Goal: Information Seeking & Learning: Check status

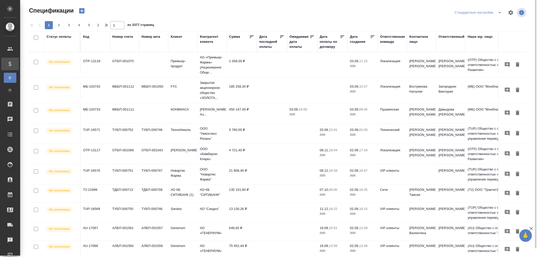
click at [269, 47] on div "Дата последней оплаты" at bounding box center [269, 41] width 20 height 15
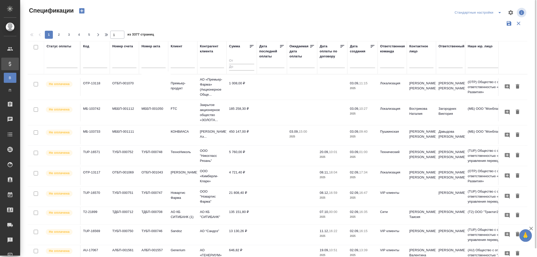
click at [265, 66] on input "text" at bounding box center [273, 63] width 22 height 7
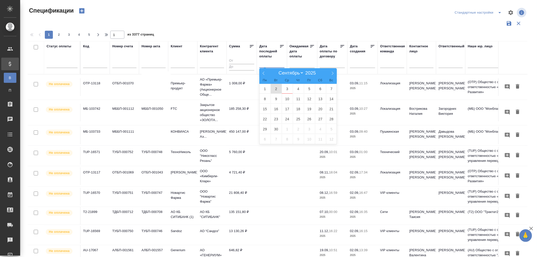
click at [277, 88] on span "2" at bounding box center [275, 89] width 11 height 10
type div "2025-09-01T21:00:00.000Z"
click at [286, 88] on span "3" at bounding box center [286, 89] width 11 height 10
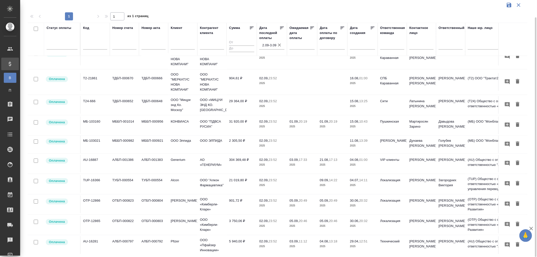
scroll to position [313, 0]
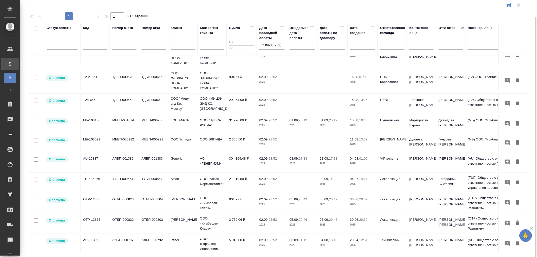
click at [250, 240] on td "5 940,00 ₽" at bounding box center [241, 244] width 30 height 18
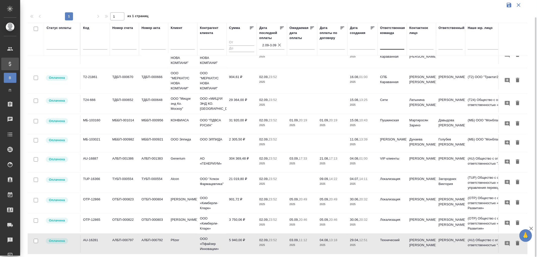
click at [386, 47] on div at bounding box center [392, 44] width 24 height 7
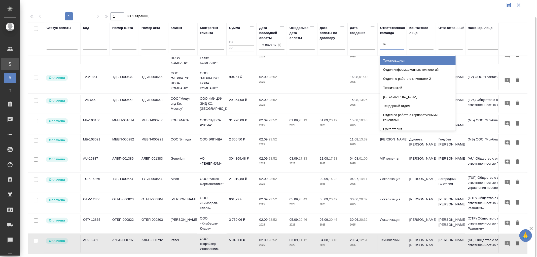
type input "тех"
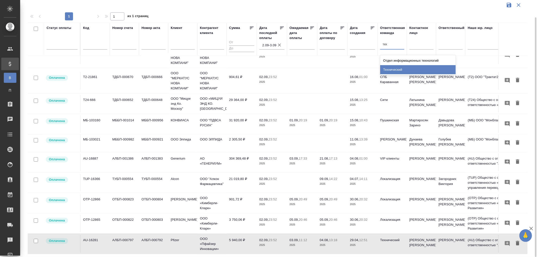
click at [388, 70] on div "Технический" at bounding box center [417, 69] width 75 height 9
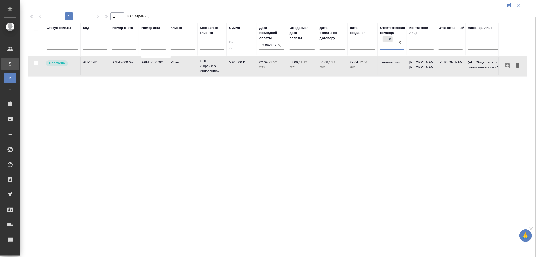
scroll to position [0, 0]
click at [95, 48] on input "text" at bounding box center [95, 46] width 24 height 6
paste input "МБ-103702"
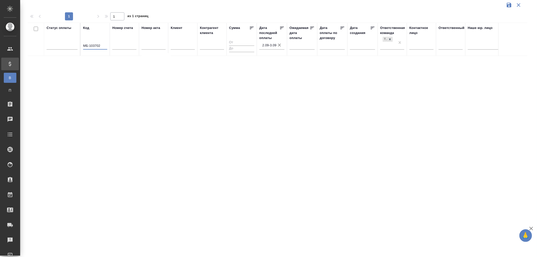
type input "МБ-103702"
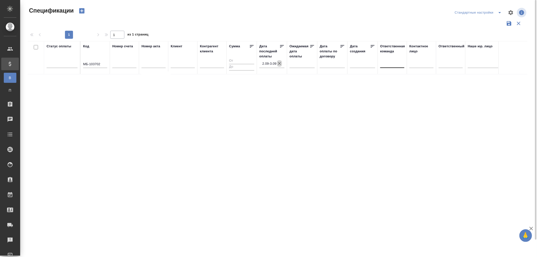
click at [279, 62] on icon "button" at bounding box center [279, 63] width 5 height 5
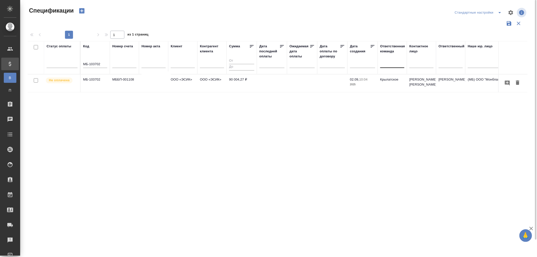
click at [233, 79] on td "90 004,27 ₽" at bounding box center [241, 83] width 30 height 18
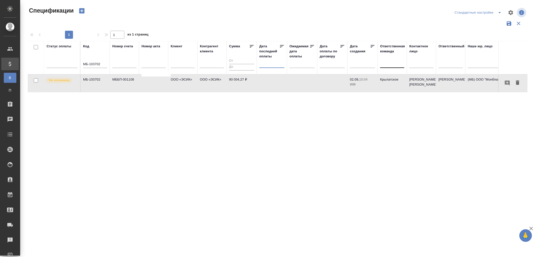
click at [275, 64] on input "text" at bounding box center [273, 63] width 22 height 7
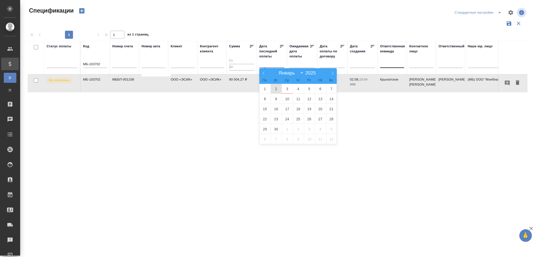
click at [275, 90] on span "2" at bounding box center [275, 89] width 11 height 10
type div "2025-09-01T21:00:00.000Z"
click at [286, 90] on span "3" at bounding box center [286, 89] width 11 height 10
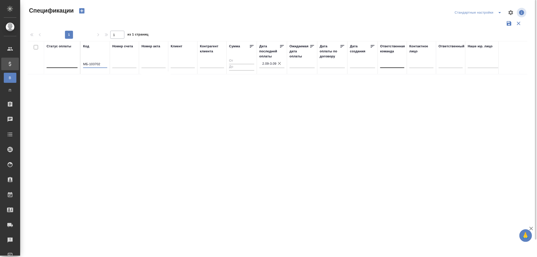
drag, startPoint x: 104, startPoint y: 63, endPoint x: 67, endPoint y: 64, distance: 37.0
click at [67, 64] on tr "Статус оплаты Код МБ-103702 Номер счета Номер акта Клиент Контрагент клиента Су…" at bounding box center [354, 57] width 653 height 33
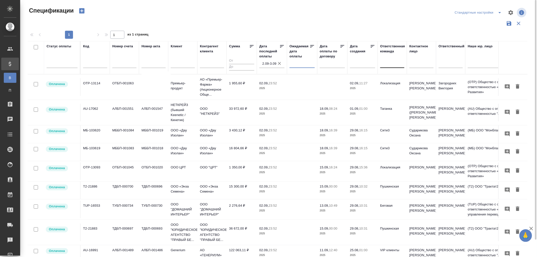
click at [296, 64] on input "text" at bounding box center [303, 63] width 22 height 7
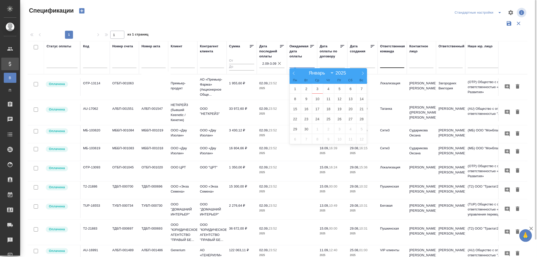
click at [326, 64] on input "text" at bounding box center [333, 63] width 22 height 7
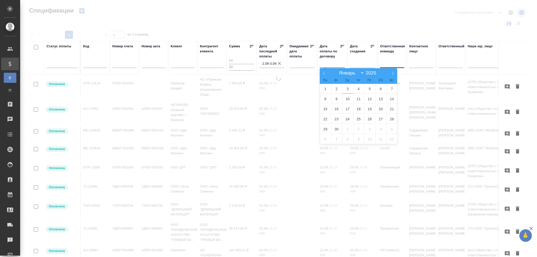
click at [399, 64] on div at bounding box center [392, 62] width 24 height 7
click at [393, 65] on div at bounding box center [392, 62] width 24 height 7
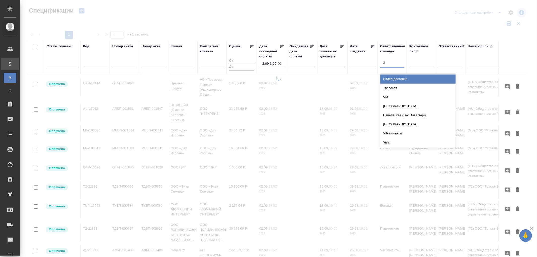
type input "vip"
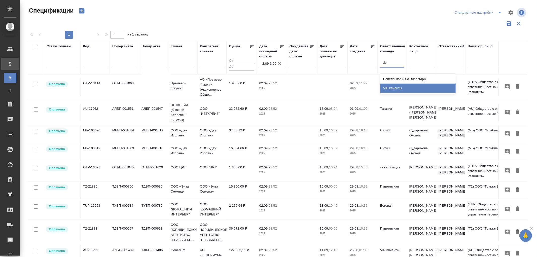
click at [392, 87] on div "VIP клиенты" at bounding box center [417, 88] width 75 height 9
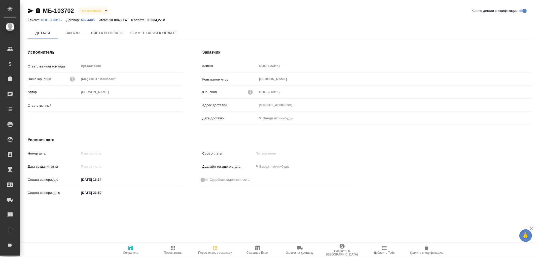
type input "[PERSON_NAME]"
click at [113, 33] on span "Счета и оплаты" at bounding box center [107, 33] width 32 height 6
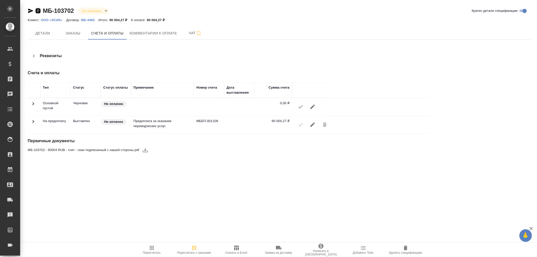
click at [38, 9] on icon "button" at bounding box center [38, 10] width 5 height 5
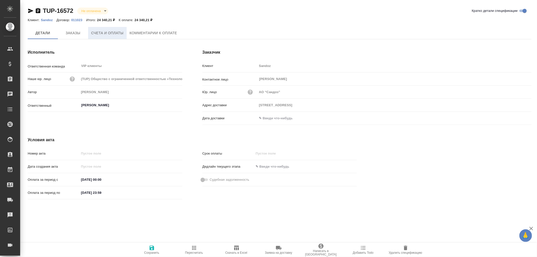
click at [108, 31] on span "Счета и оплаты" at bounding box center [107, 33] width 32 height 6
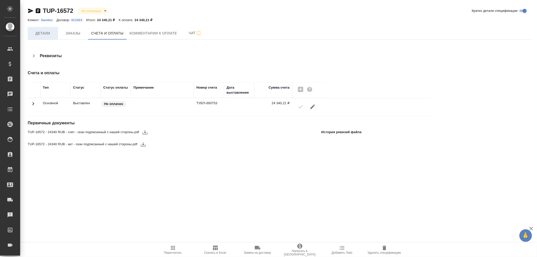
click at [42, 30] on span "Детали" at bounding box center [43, 33] width 24 height 6
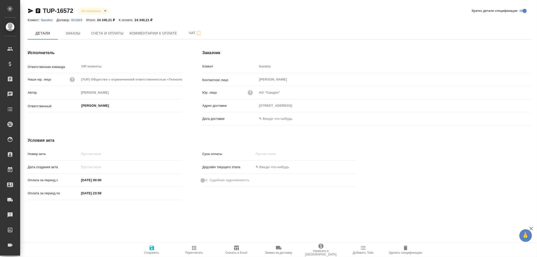
drag, startPoint x: 284, startPoint y: 118, endPoint x: 310, endPoint y: 119, distance: 26.7
click at [285, 118] on input "text" at bounding box center [279, 118] width 44 height 7
click at [516, 117] on icon "button" at bounding box center [516, 118] width 6 height 6
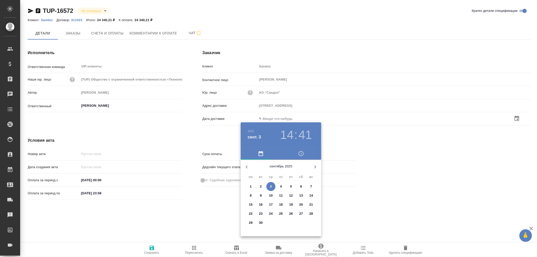
click at [275, 188] on span "3" at bounding box center [270, 186] width 9 height 5
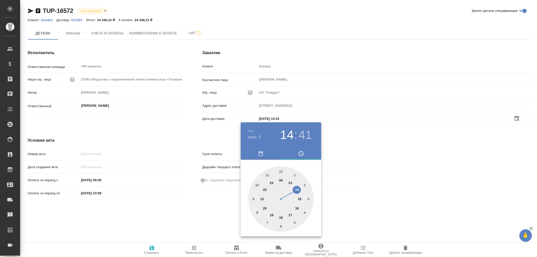
type input "03.09.2025 14:41"
click at [152, 248] on div at bounding box center [268, 128] width 537 height 257
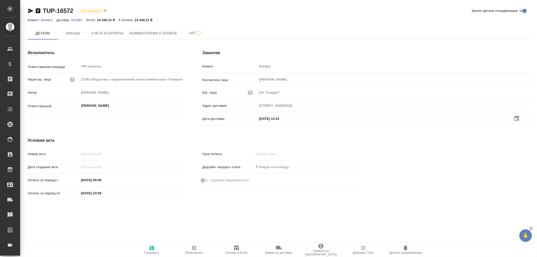
click at [152, 248] on icon "button" at bounding box center [151, 247] width 5 height 5
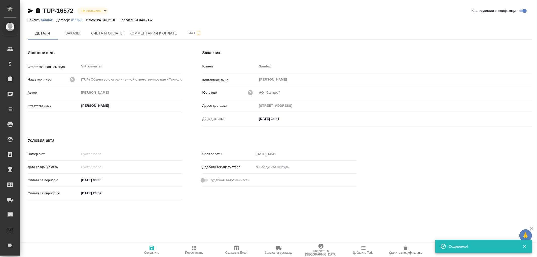
drag, startPoint x: 152, startPoint y: 248, endPoint x: 155, endPoint y: 212, distance: 36.3
click at [152, 245] on icon "button" at bounding box center [151, 247] width 5 height 5
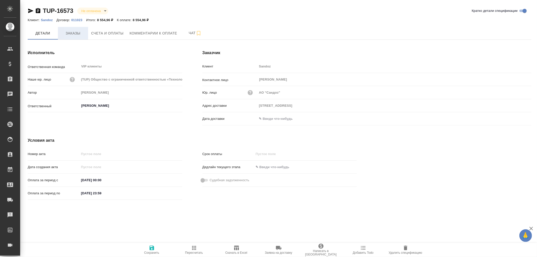
click at [75, 33] on span "Заказы" at bounding box center [73, 33] width 24 height 6
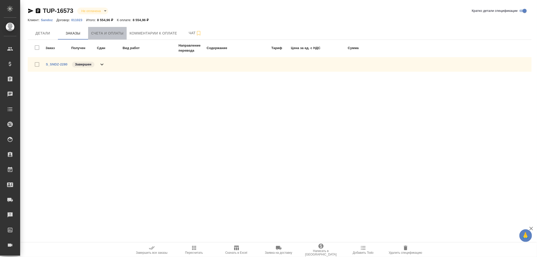
click at [96, 31] on span "Счета и оплаты" at bounding box center [107, 33] width 32 height 6
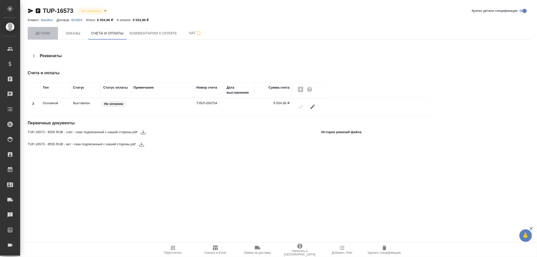
click at [44, 33] on span "Детали" at bounding box center [43, 33] width 24 height 6
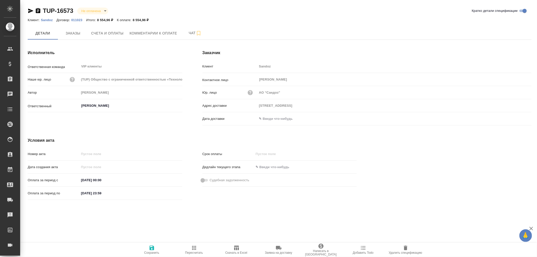
click at [275, 118] on input "text" at bounding box center [279, 118] width 44 height 7
click at [517, 118] on icon "button" at bounding box center [516, 117] width 5 height 5
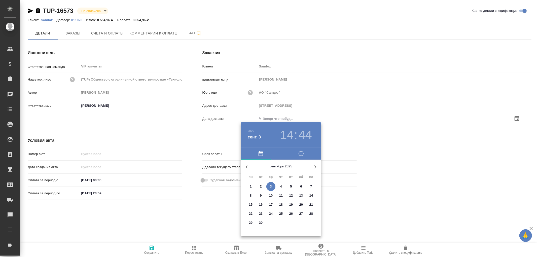
click at [271, 185] on p "3" at bounding box center [271, 186] width 2 height 5
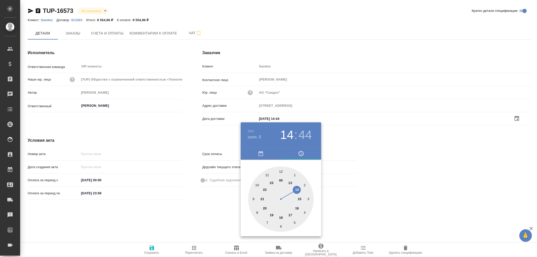
type input "03.09.2025 14:44"
click at [151, 247] on div at bounding box center [268, 128] width 537 height 257
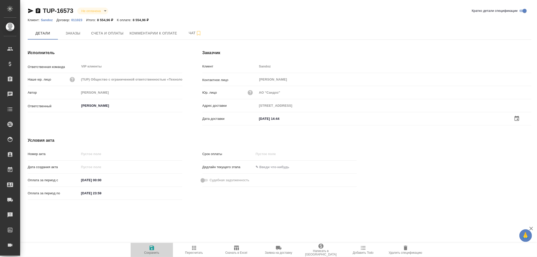
click at [151, 247] on icon "button" at bounding box center [152, 248] width 6 height 6
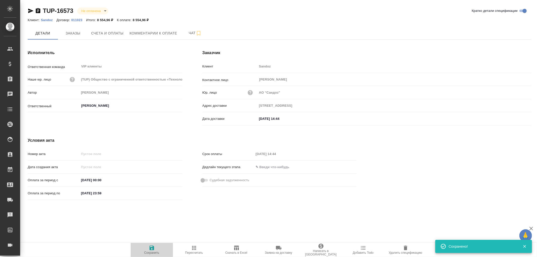
click at [151, 247] on icon "button" at bounding box center [152, 248] width 6 height 6
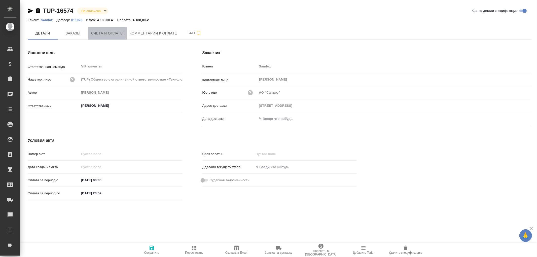
drag, startPoint x: 121, startPoint y: 33, endPoint x: 134, endPoint y: 34, distance: 12.3
click at [121, 33] on span "Счета и оплаты" at bounding box center [107, 33] width 32 height 6
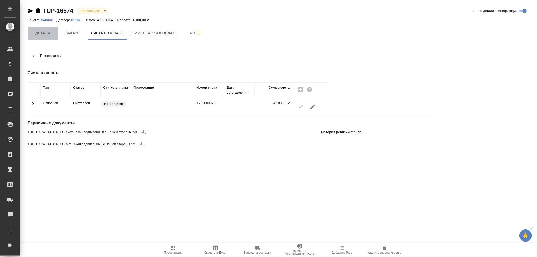
click at [38, 31] on span "Детали" at bounding box center [43, 33] width 24 height 6
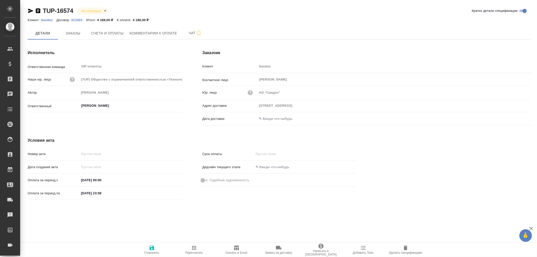
drag, startPoint x: 275, startPoint y: 120, endPoint x: 356, endPoint y: 120, distance: 80.7
click at [277, 119] on input "text" at bounding box center [279, 118] width 44 height 7
click at [515, 119] on icon "button" at bounding box center [516, 118] width 6 height 6
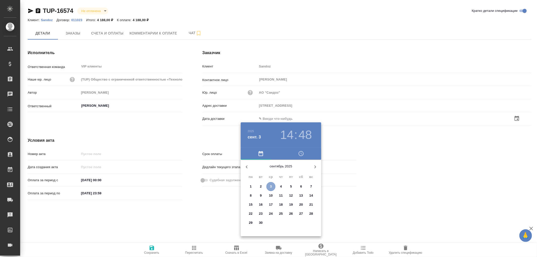
click at [271, 186] on p "3" at bounding box center [271, 186] width 2 height 5
type input "[DATE] 14:48"
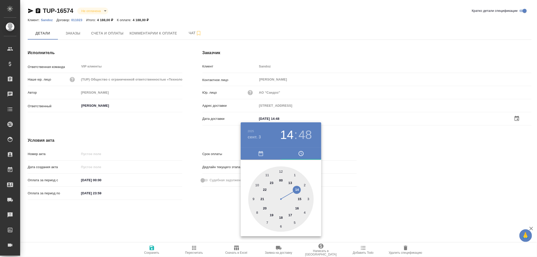
click at [152, 250] on div at bounding box center [268, 128] width 537 height 257
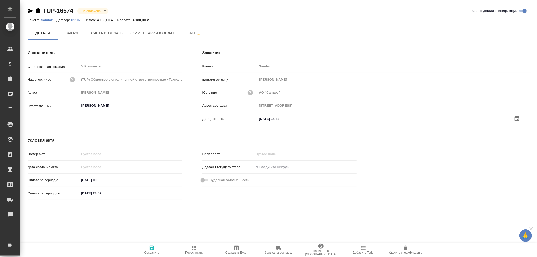
click at [152, 248] on icon "button" at bounding box center [152, 248] width 6 height 6
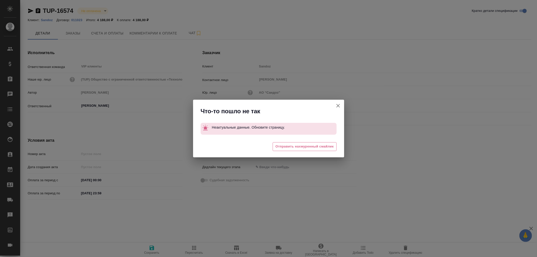
click at [152, 248] on div "Что-то пошло не так Неактуальные данные. Обновите страницу. 😓 Отправить нахмуре…" at bounding box center [268, 128] width 537 height 257
click at [338, 105] on icon "button" at bounding box center [338, 106] width 4 height 4
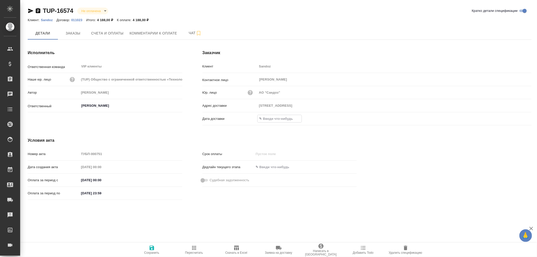
drag, startPoint x: 283, startPoint y: 121, endPoint x: 376, endPoint y: 117, distance: 93.1
click at [288, 120] on input "text" at bounding box center [279, 118] width 44 height 7
click at [515, 118] on icon "button" at bounding box center [516, 118] width 6 height 6
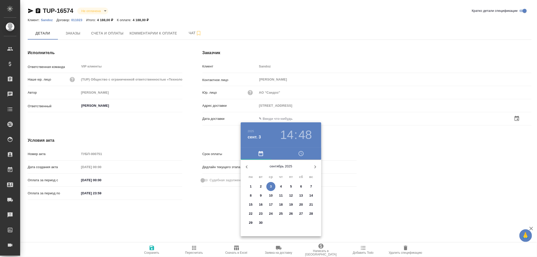
click at [270, 185] on p "3" at bounding box center [271, 186] width 2 height 5
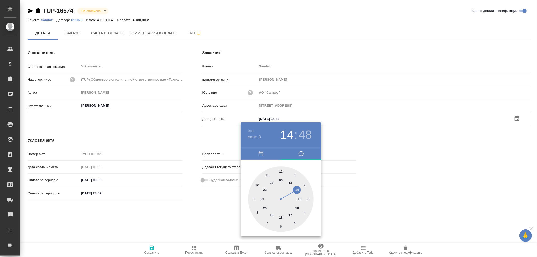
type input "[DATE] 14:48"
click at [150, 246] on div at bounding box center [268, 128] width 537 height 257
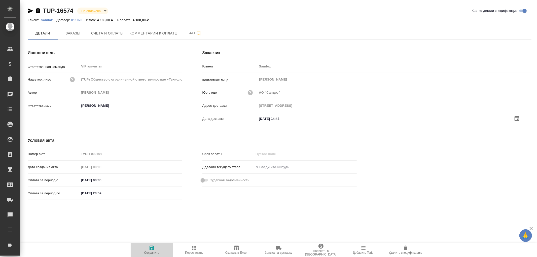
click at [154, 247] on icon "button" at bounding box center [152, 248] width 6 height 6
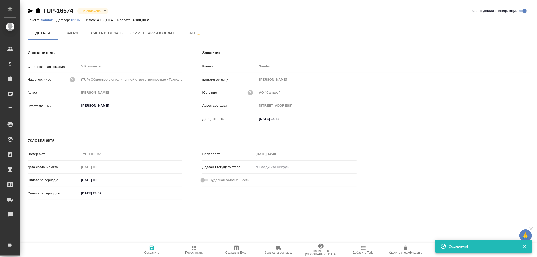
drag, startPoint x: 151, startPoint y: 247, endPoint x: 152, endPoint y: 241, distance: 5.7
click at [150, 247] on icon "button" at bounding box center [152, 248] width 6 height 6
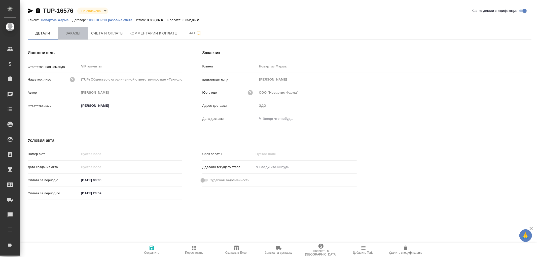
click at [70, 32] on span "Заказы" at bounding box center [73, 33] width 24 height 6
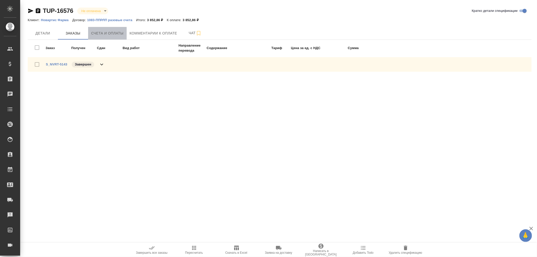
click at [102, 33] on span "Счета и оплаты" at bounding box center [107, 33] width 32 height 6
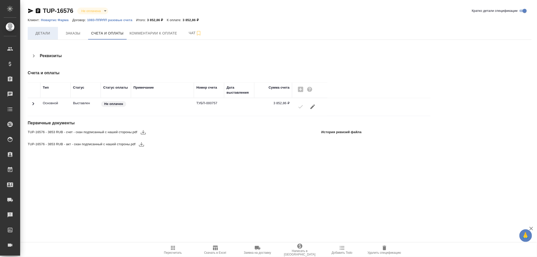
click at [40, 33] on span "Детали" at bounding box center [43, 33] width 24 height 6
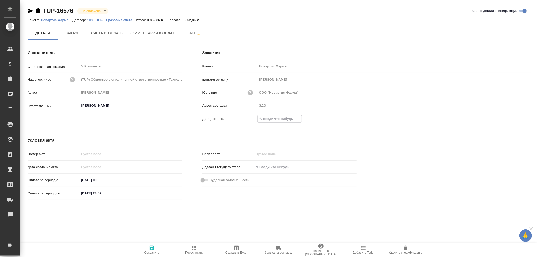
click at [267, 116] on input "text" at bounding box center [279, 118] width 44 height 7
click at [514, 119] on icon "button" at bounding box center [516, 118] width 6 height 6
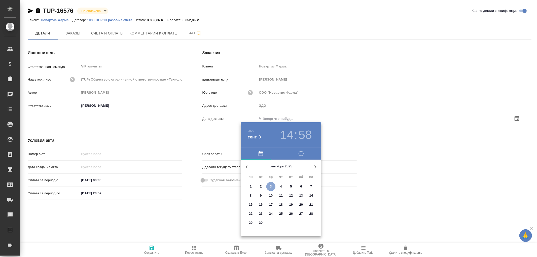
click at [271, 187] on p "3" at bounding box center [271, 186] width 2 height 5
type input "03.09.2025 14:58"
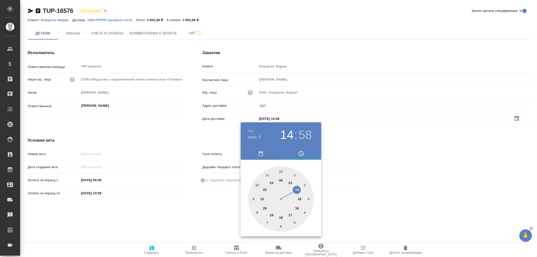
click at [153, 249] on div at bounding box center [268, 128] width 537 height 257
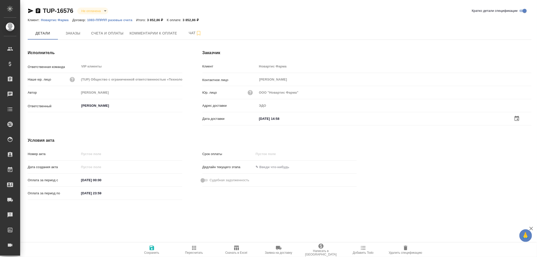
click at [152, 248] on icon "button" at bounding box center [151, 247] width 5 height 5
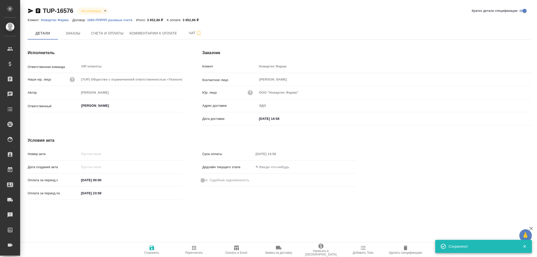
click at [152, 248] on icon "button" at bounding box center [151, 247] width 5 height 5
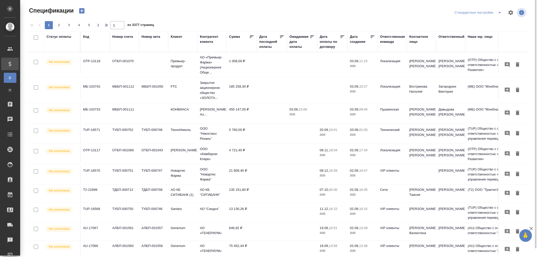
drag, startPoint x: 58, startPoint y: 38, endPoint x: 69, endPoint y: 53, distance: 19.0
click at [58, 38] on div "Статус оплаты" at bounding box center [59, 36] width 25 height 5
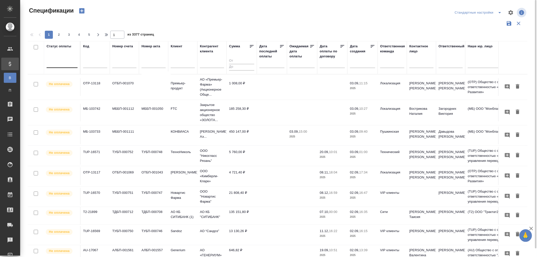
click at [51, 66] on div at bounding box center [62, 62] width 31 height 7
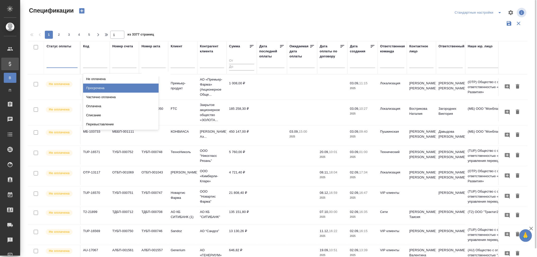
click at [97, 89] on div "Просрочена" at bounding box center [120, 88] width 75 height 9
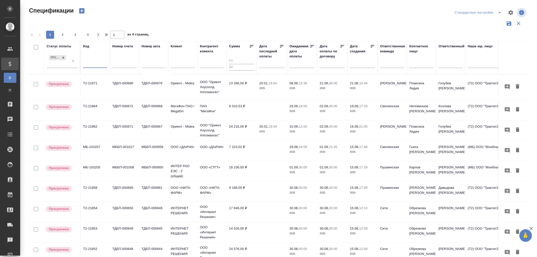
click at [90, 63] on input "text" at bounding box center [95, 64] width 24 height 6
paste input "AU-16992"
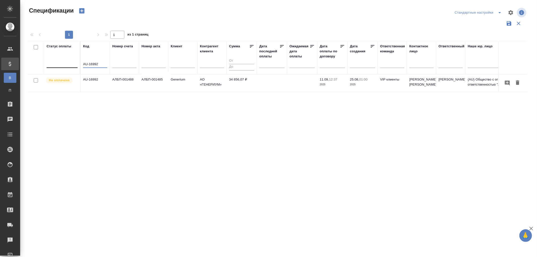
drag, startPoint x: 106, startPoint y: 66, endPoint x: 46, endPoint y: 58, distance: 60.8
click at [46, 58] on tr "Статус оплаты Код AU-16992 Номер счета Номер акта Клиент Контрагент клиента Сум…" at bounding box center [354, 57] width 653 height 33
paste input "7060"
click at [235, 78] on td "48 053,71 ₽" at bounding box center [241, 83] width 30 height 18
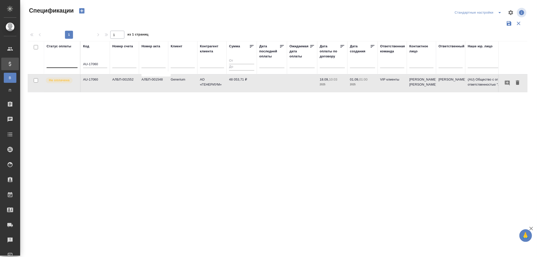
click at [235, 78] on td "48 053,71 ₽" at bounding box center [241, 83] width 30 height 18
drag, startPoint x: 103, startPoint y: 65, endPoint x: 60, endPoint y: 59, distance: 43.8
click at [60, 59] on tr "Статус оплаты Код AU-17060 Номер счета Номер акта Клиент Контрагент клиента Сум…" at bounding box center [354, 57] width 653 height 33
paste input "6"
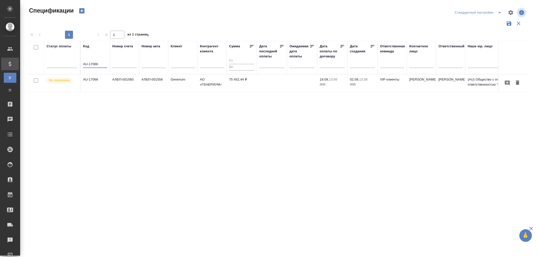
drag, startPoint x: 100, startPoint y: 62, endPoint x: 56, endPoint y: 57, distance: 44.3
click at [56, 57] on tr "Статус оплаты Код AU-17066 Номер счета Номер акта Клиент Контрагент клиента Сум…" at bounding box center [354, 57] width 653 height 33
paste input "6997"
drag, startPoint x: 107, startPoint y: 66, endPoint x: 68, endPoint y: 62, distance: 39.0
click at [68, 62] on tr "Статус оплаты Код AU-16997 Номер счета Номер акта Клиент Контрагент клиента Сум…" at bounding box center [354, 57] width 653 height 33
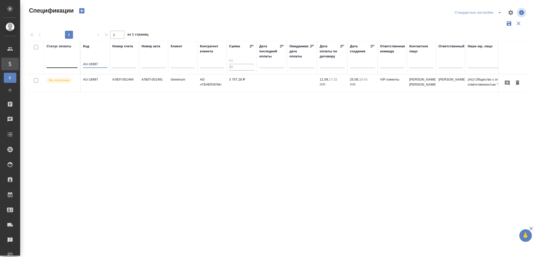
paste input "7060"
type input "AU-17060"
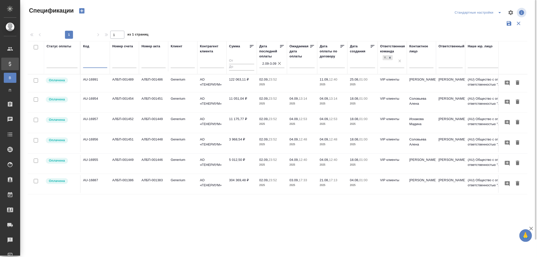
click at [87, 62] on input "text" at bounding box center [95, 64] width 24 height 6
paste input "AU-17065"
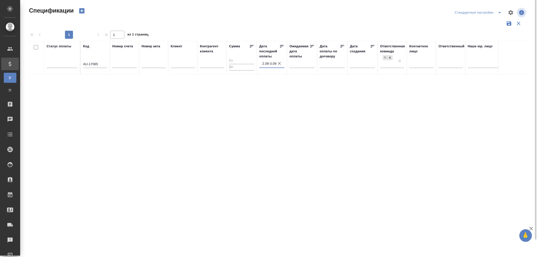
click at [282, 64] on input "2.09-3.09" at bounding box center [273, 63] width 22 height 7
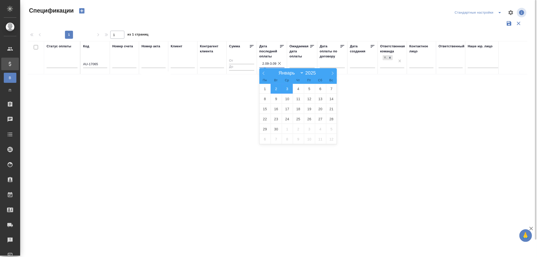
click at [279, 65] on icon "button" at bounding box center [279, 63] width 5 height 5
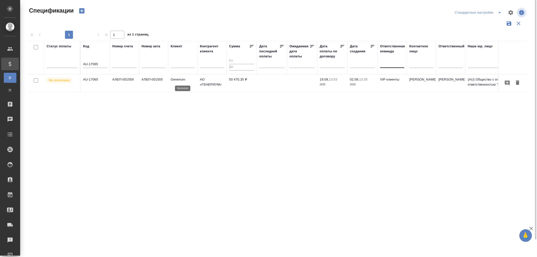
click at [179, 80] on p "Generium" at bounding box center [183, 79] width 24 height 5
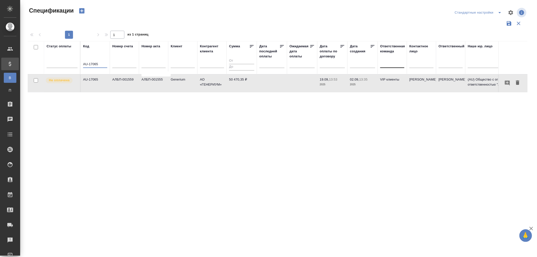
drag, startPoint x: 99, startPoint y: 64, endPoint x: 29, endPoint y: 59, distance: 70.4
click at [29, 59] on tr "Статус оплаты Код AU-17065 Номер счета Номер акта Клиент Контрагент клиента Сум…" at bounding box center [354, 57] width 653 height 33
paste input "4"
type input "AU-17064"
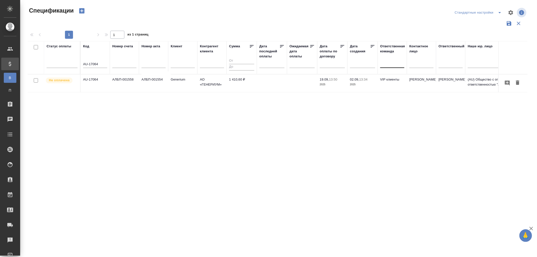
click at [116, 83] on td "АЛБП-001558" at bounding box center [124, 83] width 29 height 18
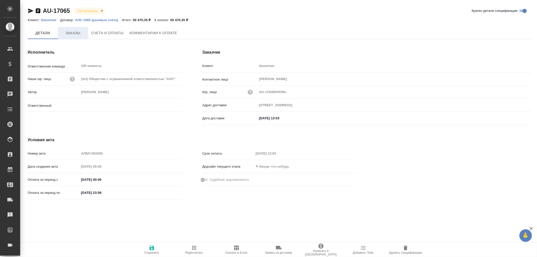
drag, startPoint x: 71, startPoint y: 35, endPoint x: 76, endPoint y: 37, distance: 5.3
click at [71, 35] on span "Заказы" at bounding box center [73, 33] width 24 height 6
type input "Кабаргина Анна"
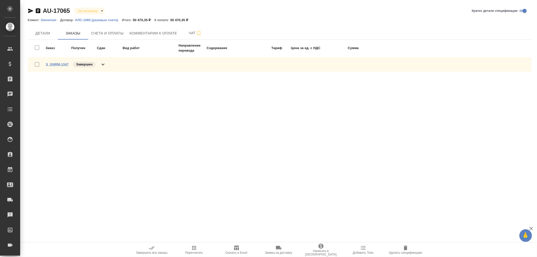
click at [63, 64] on link "S_GNRM-1347" at bounding box center [57, 64] width 23 height 4
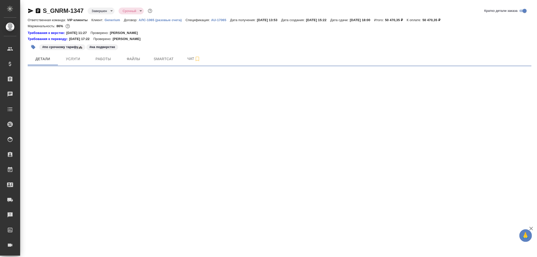
select select "RU"
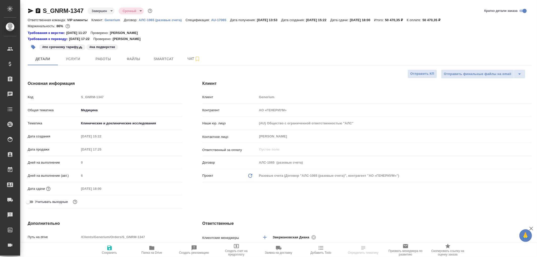
click at [39, 9] on icon "button" at bounding box center [38, 10] width 5 height 5
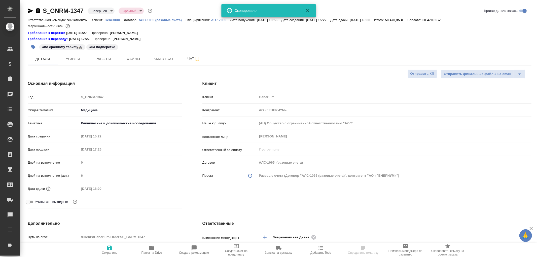
type textarea "x"
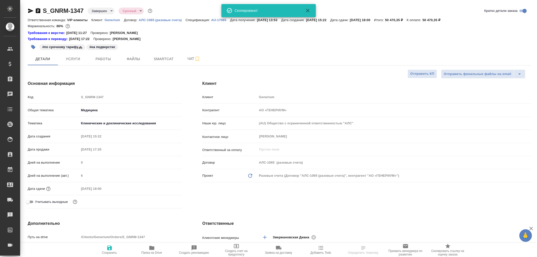
type textarea "x"
select select "RU"
type textarea "x"
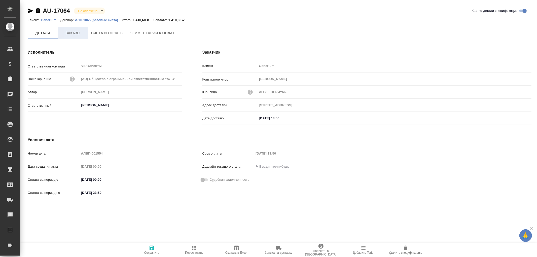
click at [80, 35] on span "Заказы" at bounding box center [73, 33] width 24 height 6
type input "ул Тестовская 10, подъезд 2, этаж 7"
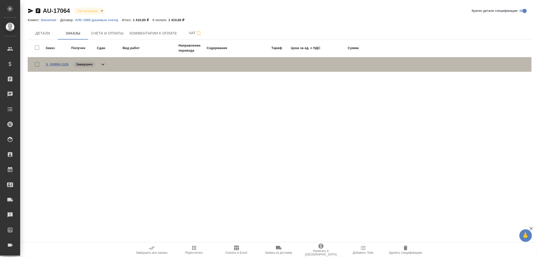
click at [61, 64] on link "S_GNRM-1329" at bounding box center [57, 64] width 23 height 4
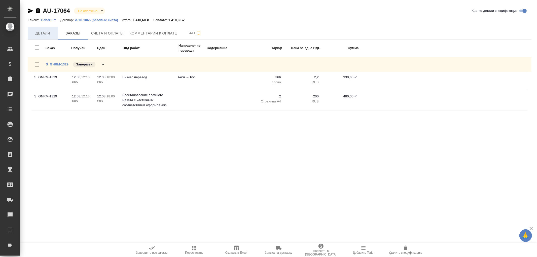
click at [39, 34] on span "Детали" at bounding box center [43, 33] width 24 height 6
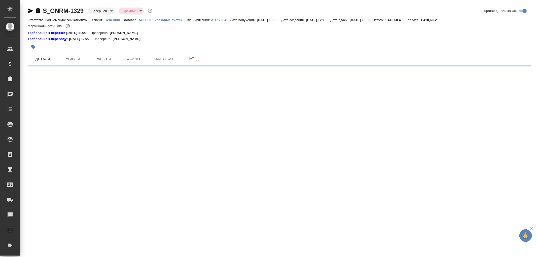
select select "RU"
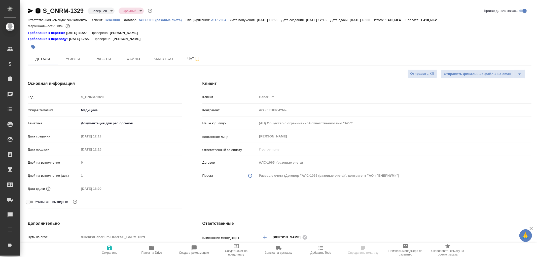
click at [37, 10] on icon "button" at bounding box center [38, 11] width 6 height 6
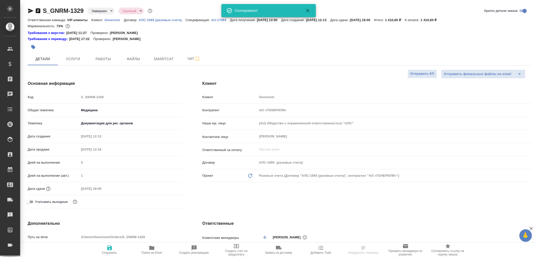
type textarea "x"
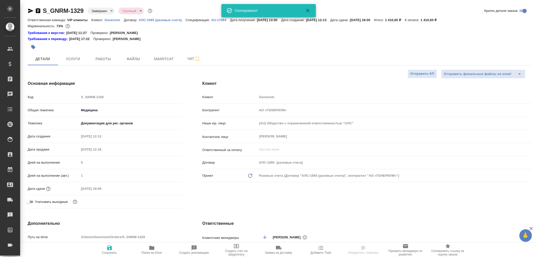
type textarea "x"
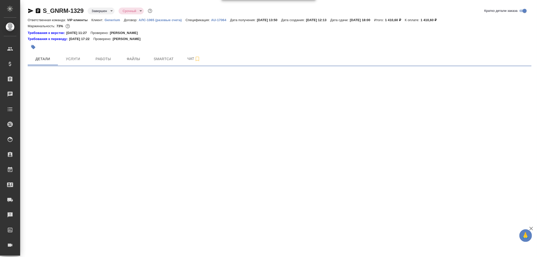
select select "RU"
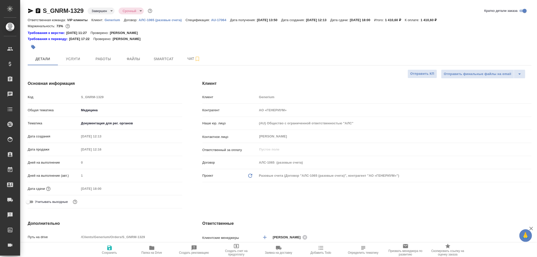
type textarea "x"
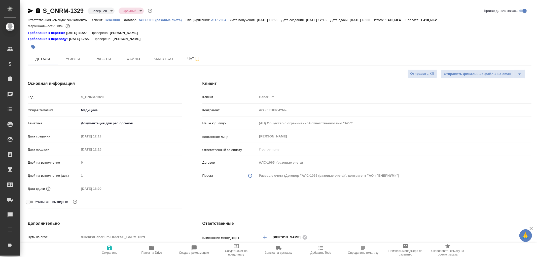
type textarea "x"
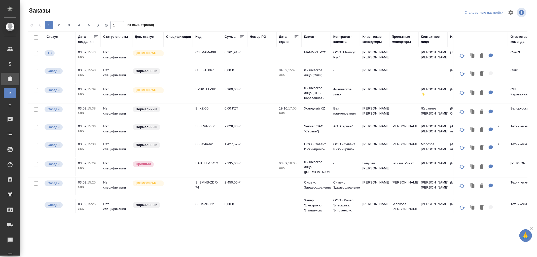
click at [308, 37] on div "Клиент" at bounding box center [310, 36] width 12 height 5
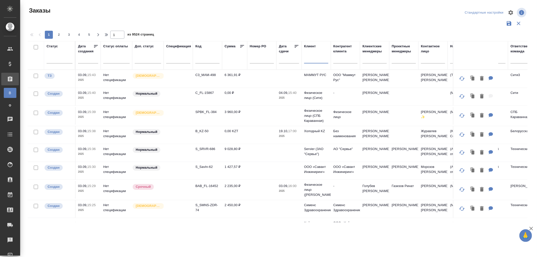
click at [308, 59] on input "text" at bounding box center [316, 60] width 24 height 6
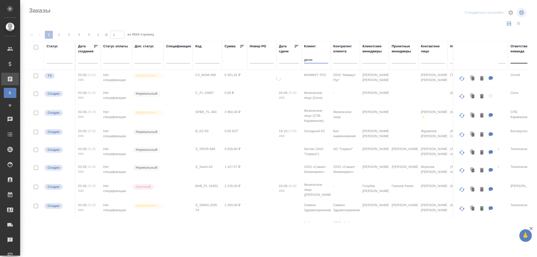
type input "gener"
click at [516, 60] on div at bounding box center [522, 58] width 24 height 7
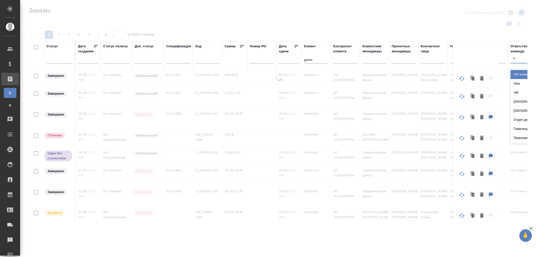
type input "vip"
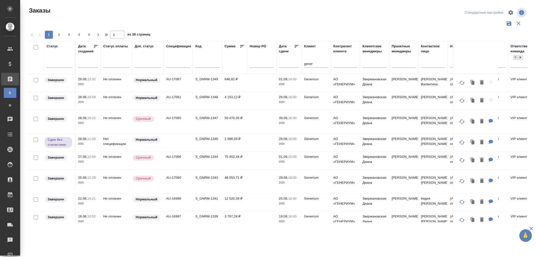
click at [426, 66] on input "text" at bounding box center [433, 64] width 24 height 6
type input "rjylhfijdf"
click at [401, 63] on tr "Статус Дата создания Статус оплаты Доп. статус Спецификация Код Сумма Номер PO …" at bounding box center [449, 57] width 842 height 33
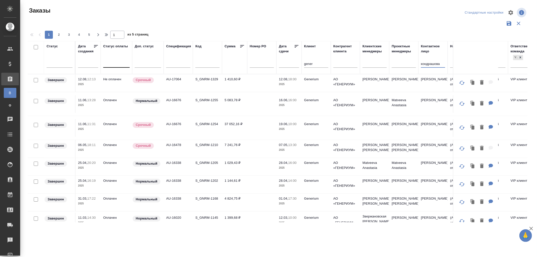
type input "кондрашова"
click at [111, 67] on div at bounding box center [116, 63] width 26 height 10
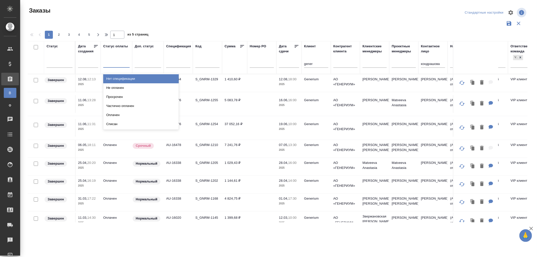
click at [124, 79] on div "Нет спецификации" at bounding box center [140, 78] width 75 height 9
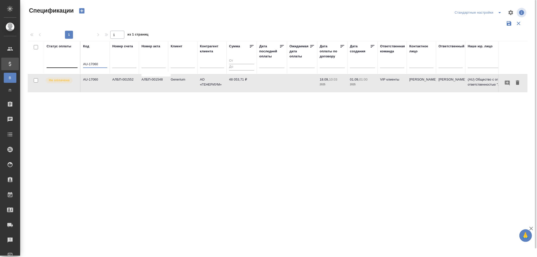
drag, startPoint x: 103, startPoint y: 62, endPoint x: 63, endPoint y: 63, distance: 40.3
click at [63, 63] on tr "Статус оплаты Код AU-17060 Номер счета [PERSON_NAME] акта [PERSON_NAME] клиента…" at bounding box center [354, 57] width 653 height 33
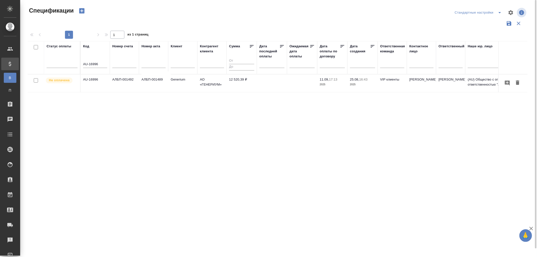
click at [123, 83] on td "АЛБП-001492" at bounding box center [124, 83] width 29 height 18
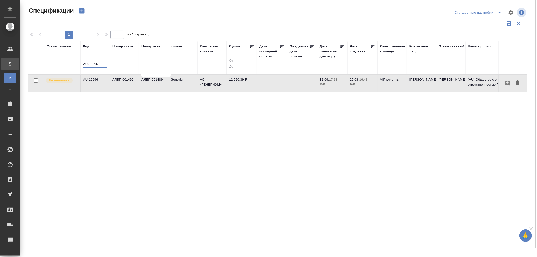
drag, startPoint x: 101, startPoint y: 63, endPoint x: 32, endPoint y: 61, distance: 68.9
click at [32, 61] on tr "Статус оплаты Код AU-16996 Номер счета [PERSON_NAME] акта [PERSON_NAME] клиента…" at bounding box center [354, 57] width 653 height 33
paste input "7065"
type input "AU-17065"
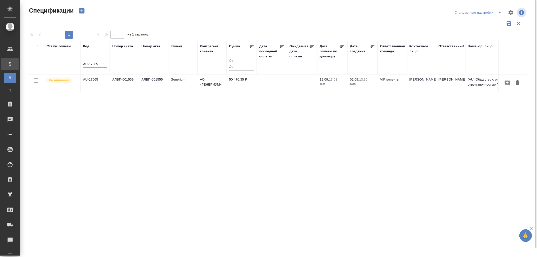
click at [243, 77] on td "50 470,35 ₽" at bounding box center [241, 83] width 30 height 18
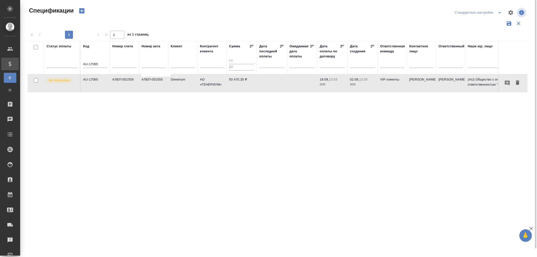
click at [243, 77] on td "50 470,35 ₽" at bounding box center [241, 83] width 30 height 18
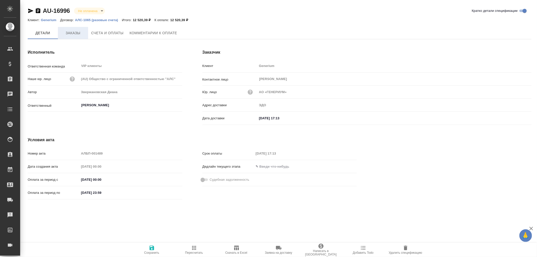
click at [76, 31] on span "Заказы" at bounding box center [73, 33] width 24 height 6
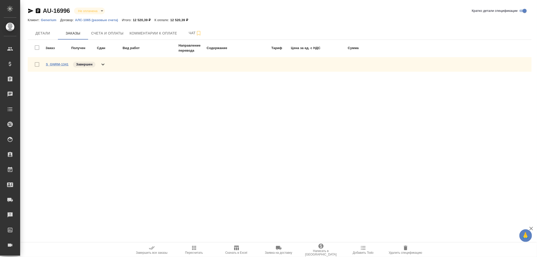
click at [60, 64] on link "S_GNRM-1341" at bounding box center [57, 64] width 23 height 4
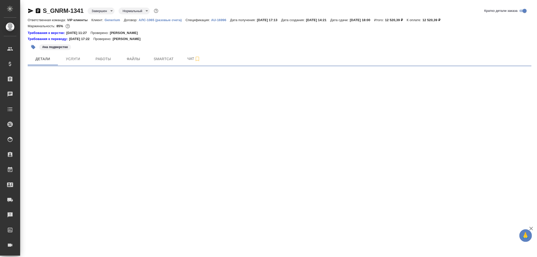
select select "RU"
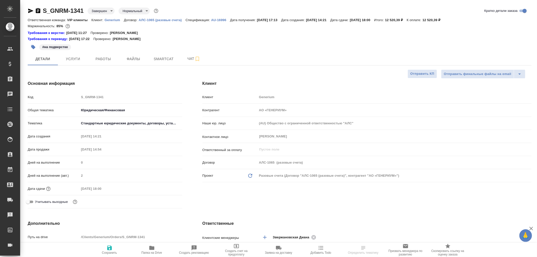
click at [37, 11] on icon "button" at bounding box center [38, 11] width 6 height 6
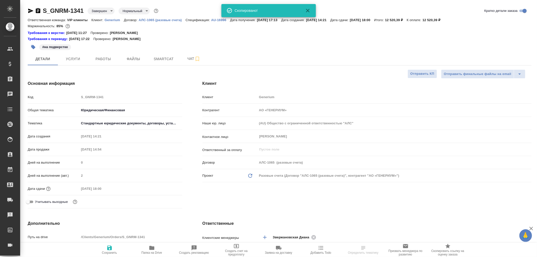
type textarea "x"
select select "RU"
type textarea "x"
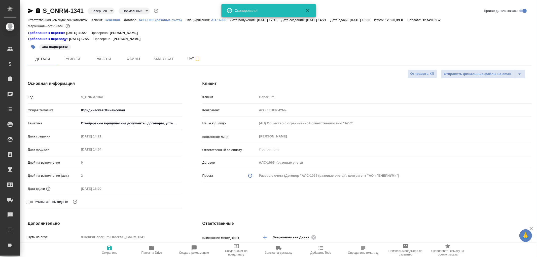
type textarea "x"
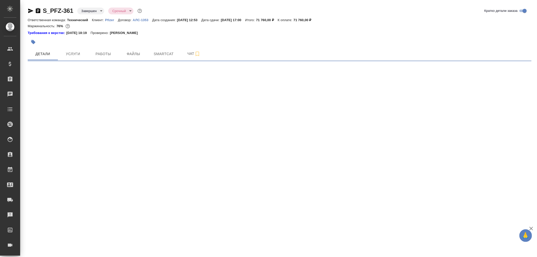
select select "RU"
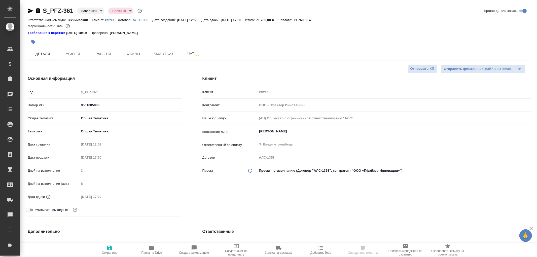
type textarea "x"
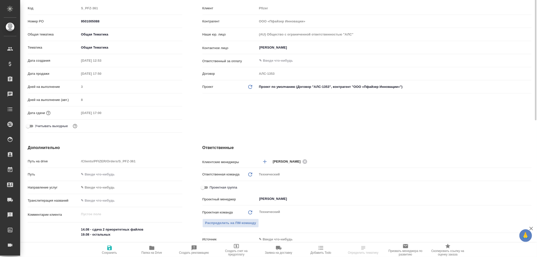
scroll to position [140, 0]
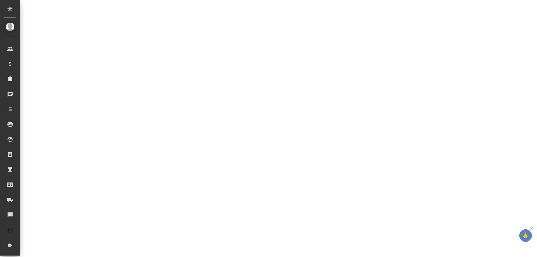
select select "RU"
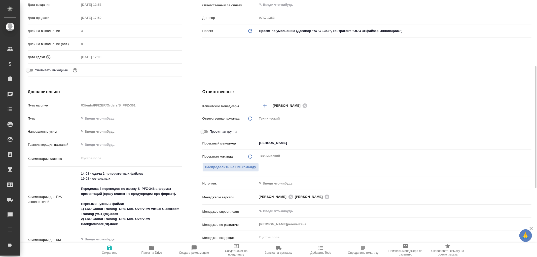
type textarea "x"
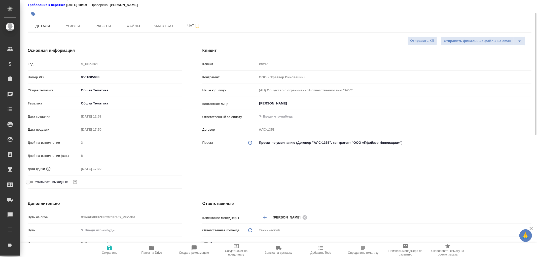
scroll to position [0, 0]
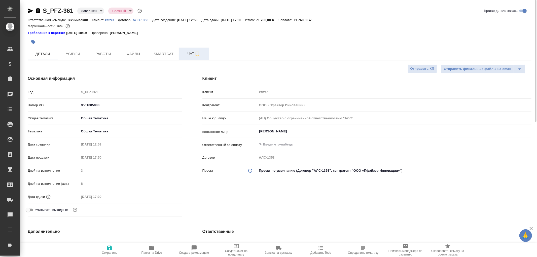
click at [191, 54] on span "Чат" at bounding box center [194, 54] width 24 height 6
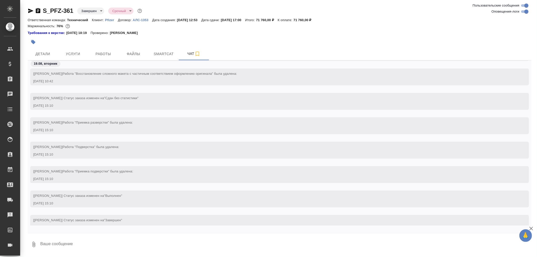
scroll to position [1776, 0]
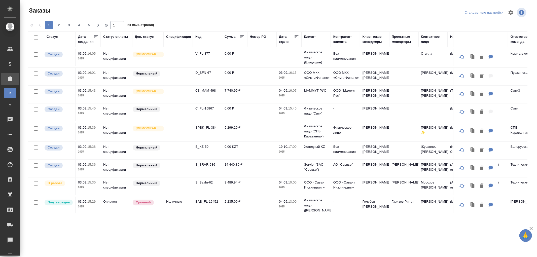
click at [514, 42] on div "Ответственная команда" at bounding box center [522, 39] width 25 height 10
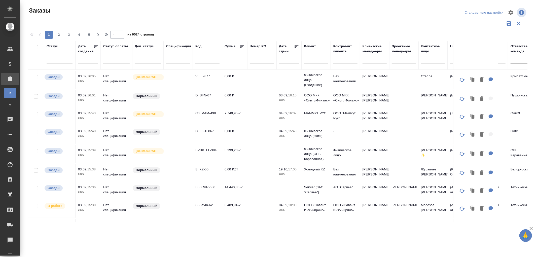
click at [512, 63] on div at bounding box center [522, 59] width 24 height 10
type input "технич"
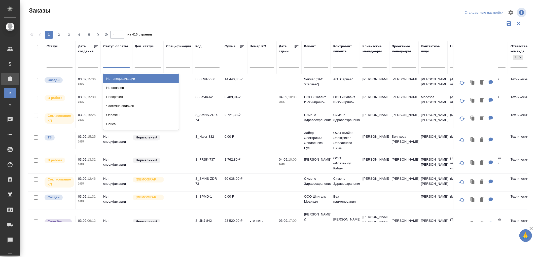
click at [122, 62] on div at bounding box center [116, 62] width 26 height 7
click at [122, 88] on div "Не оплачен" at bounding box center [140, 87] width 75 height 9
click at [109, 64] on div at bounding box center [116, 62] width 26 height 7
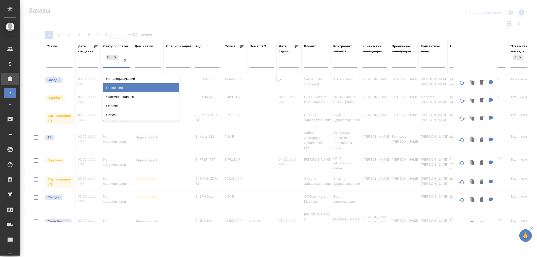
click at [117, 89] on div "Просрочен" at bounding box center [140, 87] width 75 height 9
click at [116, 67] on div "Не оплачен" at bounding box center [111, 61] width 17 height 14
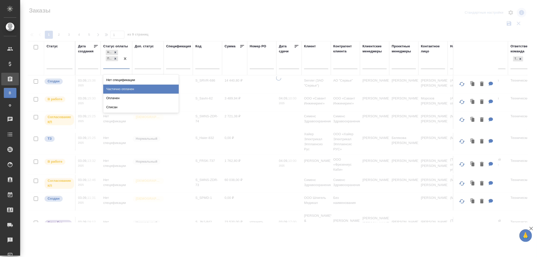
click at [117, 87] on div "Частично оплачен" at bounding box center [140, 89] width 75 height 9
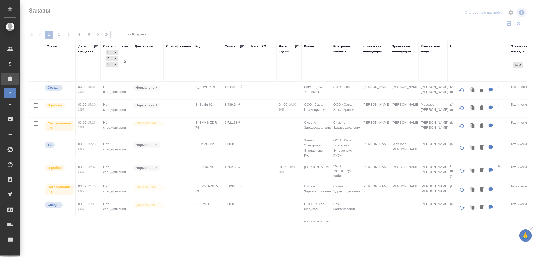
click at [111, 73] on div "Не оплачен Просрочен Частично оплачен" at bounding box center [111, 62] width 17 height 26
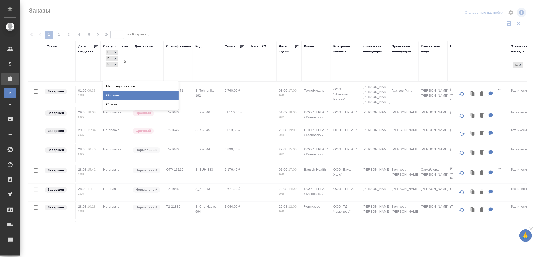
click at [116, 95] on div "Оплачен" at bounding box center [140, 95] width 75 height 9
click at [62, 74] on div at bounding box center [60, 69] width 26 height 7
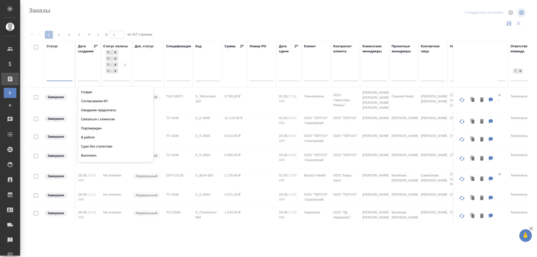
click at [91, 151] on div "Выполнен" at bounding box center [115, 155] width 75 height 9
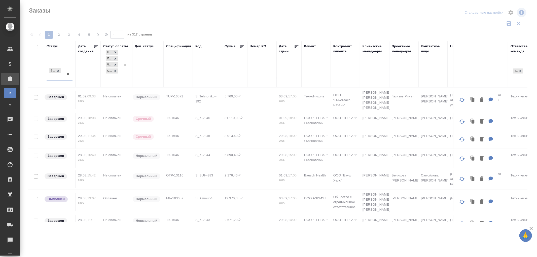
click at [57, 78] on div "Выполнен" at bounding box center [55, 74] width 17 height 14
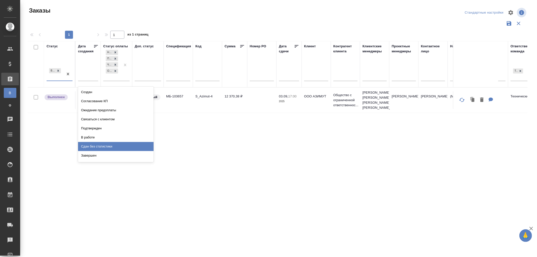
click at [97, 146] on div "Сдан без статистики" at bounding box center [115, 146] width 75 height 9
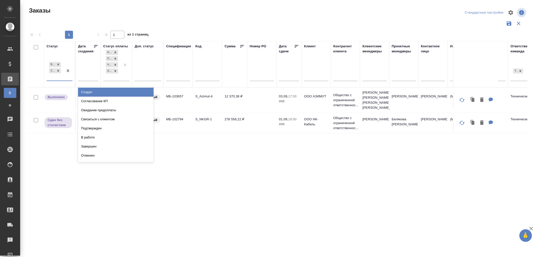
click at [59, 79] on div "Выполнен Сдан без статистики" at bounding box center [55, 71] width 17 height 20
click at [87, 91] on div "Создан" at bounding box center [115, 92] width 75 height 9
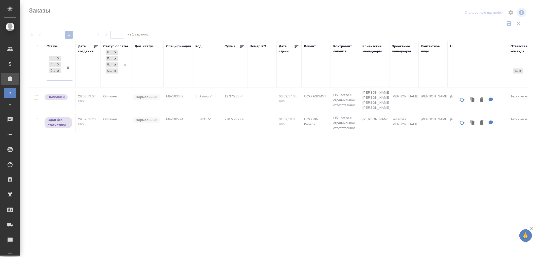
click at [59, 78] on div "Выполнен Сдан без статистики Создан" at bounding box center [55, 68] width 17 height 26
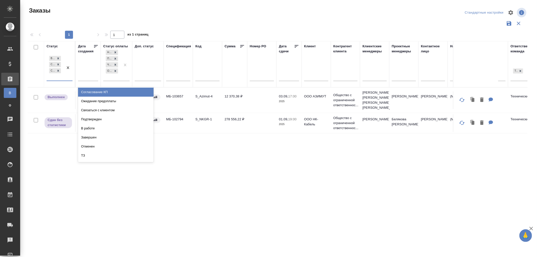
click at [96, 92] on div "Согласование КП" at bounding box center [115, 92] width 75 height 9
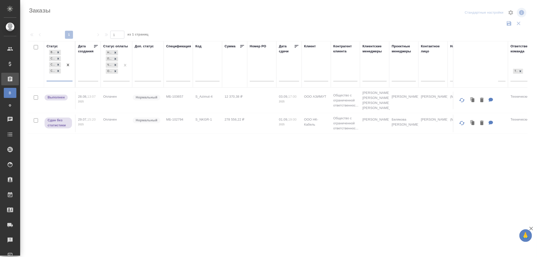
click at [59, 80] on div "Выполнен Сдан без статистики Создан Согласование КП" at bounding box center [55, 65] width 17 height 32
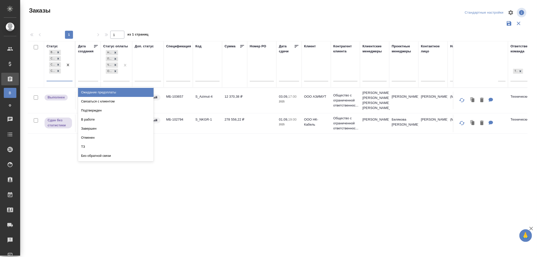
click at [96, 92] on div "Ожидание предоплаты" at bounding box center [115, 92] width 75 height 9
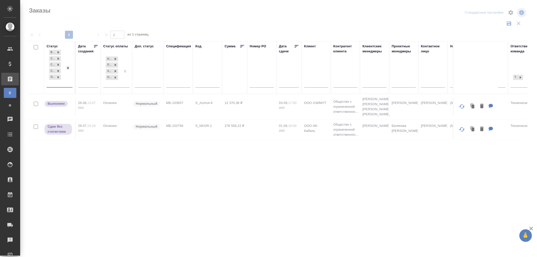
click at [59, 86] on div "Выполнен Сдан без статистики Создан Согласование КП Ожидание предоплаты" at bounding box center [55, 68] width 17 height 38
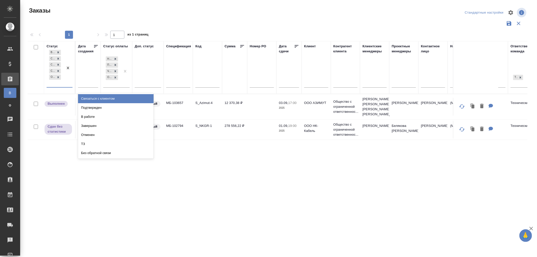
click at [109, 98] on div "Связаться с клиентом" at bounding box center [115, 98] width 75 height 9
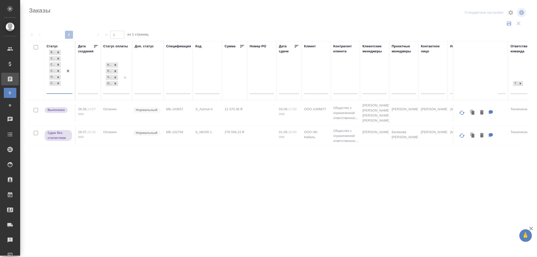
click at [61, 92] on div "Выполнен Сдан без статистики Создан Согласование КП Ожидание предоплаты Связать…" at bounding box center [55, 71] width 17 height 45
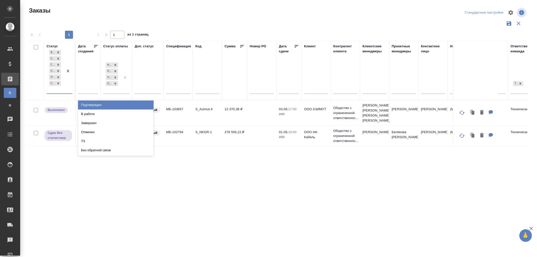
click at [98, 104] on div "Подтвержден" at bounding box center [115, 104] width 75 height 9
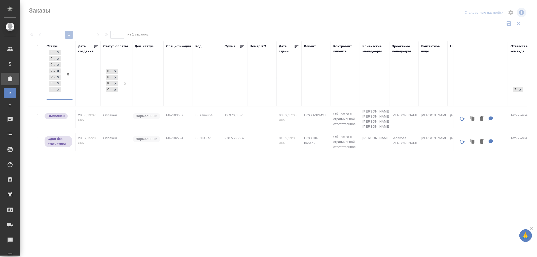
click at [62, 97] on div "Выполнен Сдан без статистики Создан Согласование КП Ожидание предоплаты Связать…" at bounding box center [55, 74] width 17 height 51
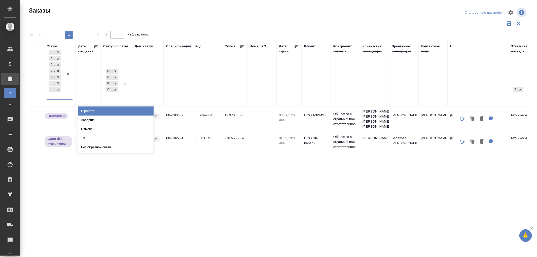
click at [98, 110] on div "В работе" at bounding box center [115, 110] width 75 height 9
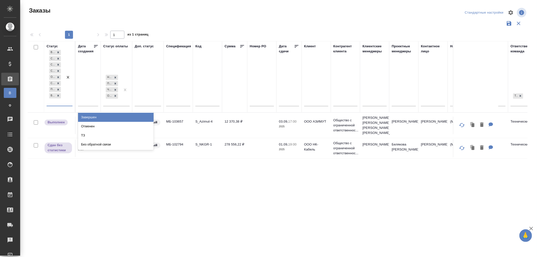
click at [61, 103] on div "Выполнен Сдан без статистики Создан Согласование КП Ожидание предоплаты Связать…" at bounding box center [55, 77] width 17 height 57
click at [300, 200] on div "Статус option В работе, selected. option Завершен focused, 9 of 12. 4 results a…" at bounding box center [277, 131] width 499 height 181
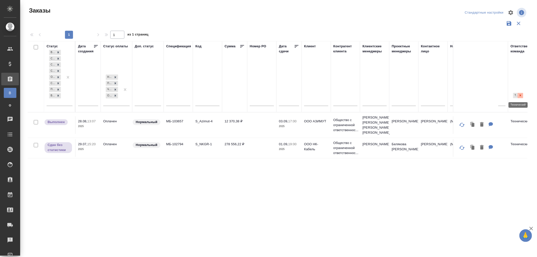
click at [520, 94] on icon at bounding box center [520, 96] width 4 height 4
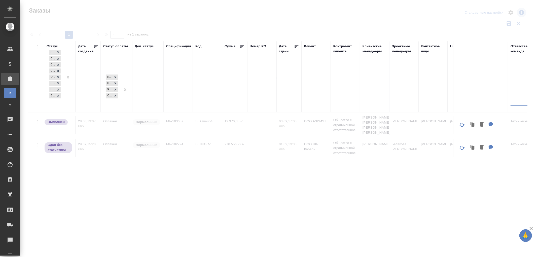
click at [517, 100] on div at bounding box center [522, 100] width 24 height 7
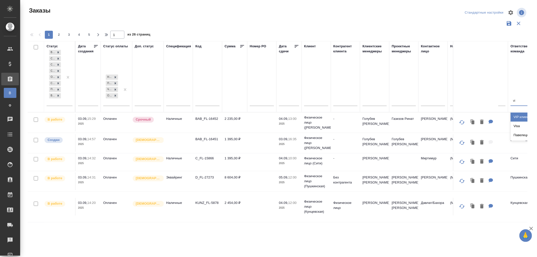
type input "vip"
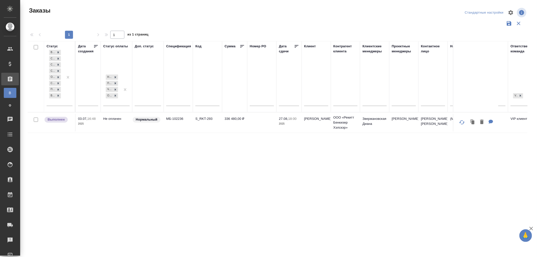
click at [286, 119] on p "27.08," at bounding box center [283, 119] width 9 height 4
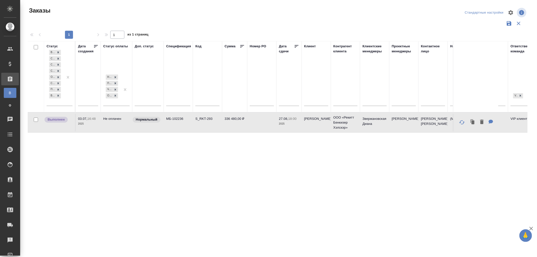
click at [286, 119] on p "27.08," at bounding box center [283, 119] width 9 height 4
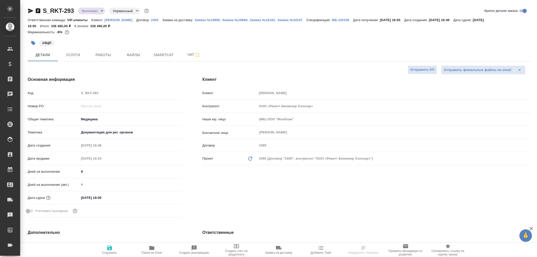
select select "RU"
type textarea "x"
click at [192, 55] on span "Чат" at bounding box center [194, 55] width 24 height 6
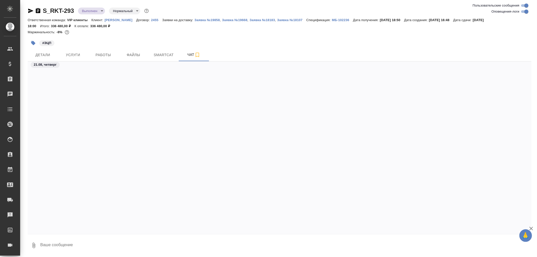
scroll to position [14330, 0]
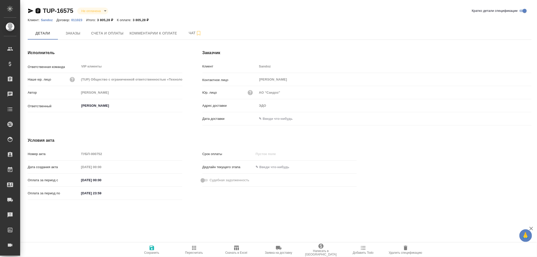
click at [37, 12] on icon "button" at bounding box center [38, 11] width 6 height 6
click at [39, 11] on icon "button" at bounding box center [38, 10] width 5 height 5
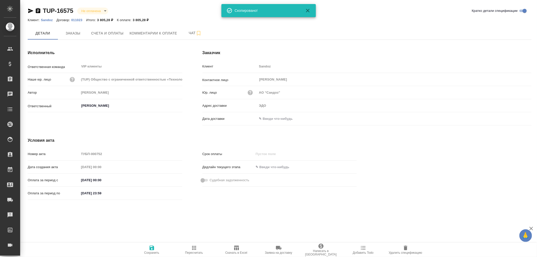
drag, startPoint x: 291, startPoint y: 119, endPoint x: 340, endPoint y: 116, distance: 49.4
click at [294, 118] on input "text" at bounding box center [279, 118] width 44 height 7
click at [514, 121] on icon "button" at bounding box center [516, 118] width 6 height 6
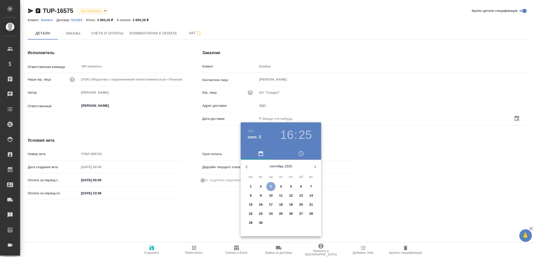
click at [270, 186] on p "3" at bounding box center [271, 186] width 2 height 5
type input "[DATE] 16:25"
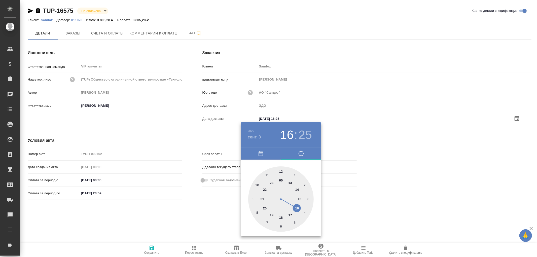
click at [154, 248] on div at bounding box center [268, 128] width 537 height 257
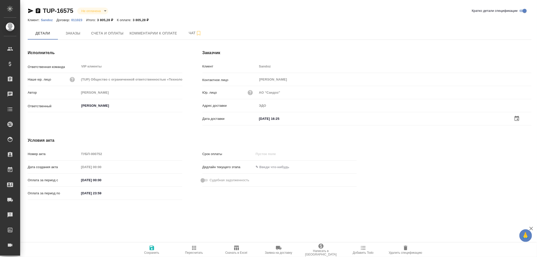
click at [152, 248] on icon "button" at bounding box center [151, 247] width 5 height 5
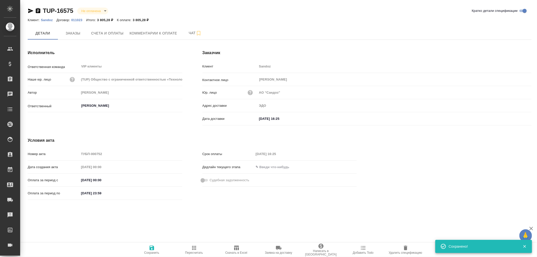
click at [152, 248] on icon "button" at bounding box center [151, 247] width 5 height 5
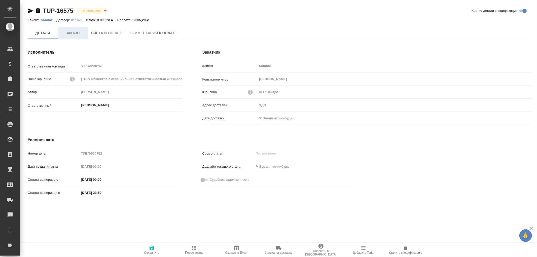
click at [74, 33] on span "Заказы" at bounding box center [73, 33] width 24 height 6
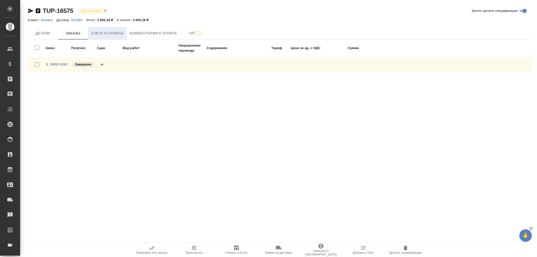
click at [103, 34] on span "Счета и оплаты" at bounding box center [107, 33] width 32 height 6
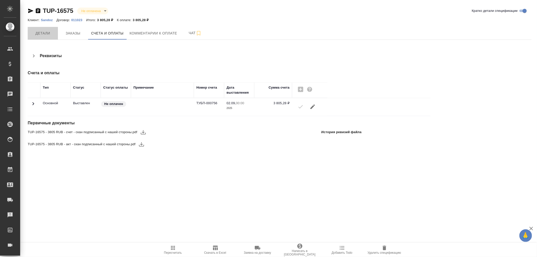
drag, startPoint x: 44, startPoint y: 36, endPoint x: 113, endPoint y: 90, distance: 88.6
click at [44, 35] on span "Детали" at bounding box center [43, 33] width 24 height 6
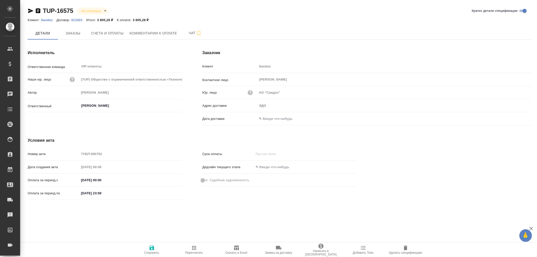
click at [264, 120] on input "text" at bounding box center [279, 118] width 44 height 7
click at [517, 117] on icon "button" at bounding box center [516, 118] width 6 height 6
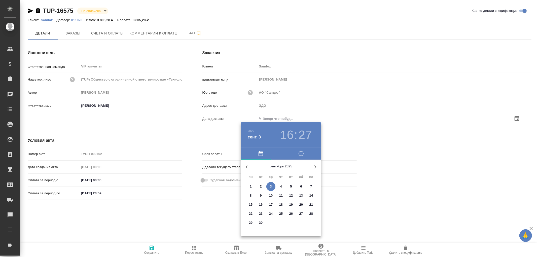
click at [273, 185] on span "3" at bounding box center [270, 186] width 9 height 5
type input "03.09.2025 16:27"
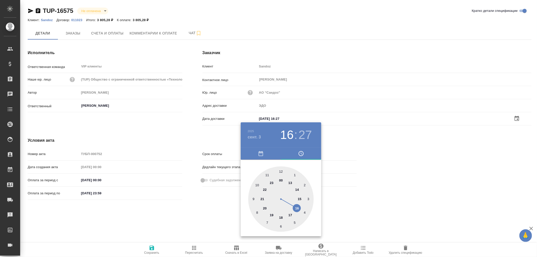
click at [154, 248] on div at bounding box center [268, 128] width 537 height 257
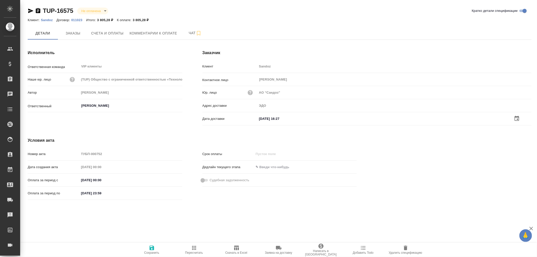
click at [151, 248] on icon "button" at bounding box center [151, 247] width 5 height 5
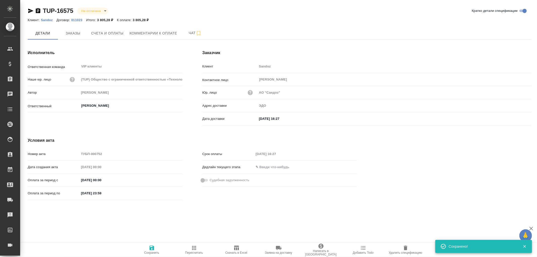
click at [151, 248] on icon "button" at bounding box center [151, 247] width 5 height 5
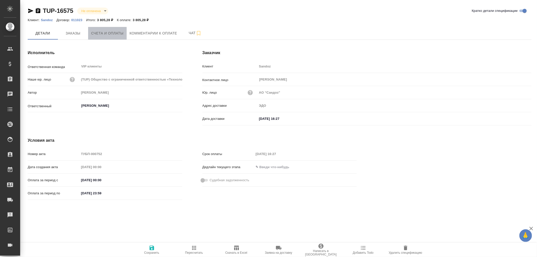
click at [105, 31] on span "Счета и оплаты" at bounding box center [107, 33] width 32 height 6
click at [75, 32] on span "Заказы" at bounding box center [73, 33] width 24 height 6
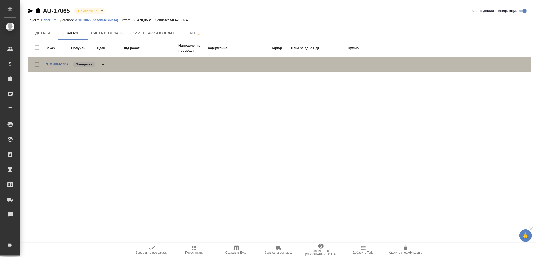
click at [61, 63] on link "S_GNRM-1347" at bounding box center [57, 64] width 23 height 4
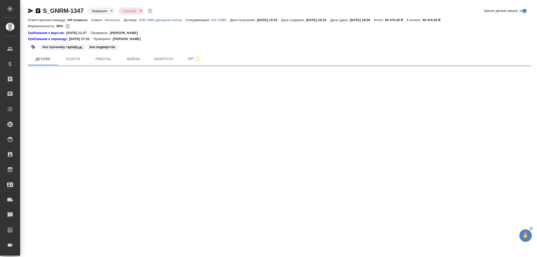
select select "RU"
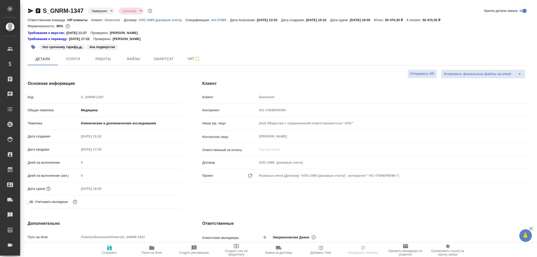
click at [39, 10] on icon "button" at bounding box center [38, 11] width 6 height 6
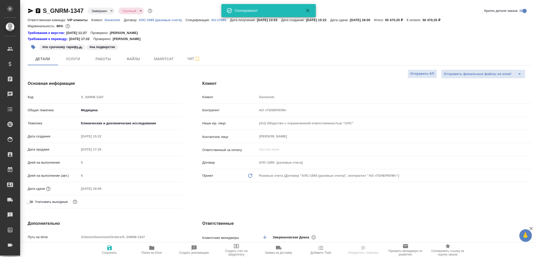
type textarea "x"
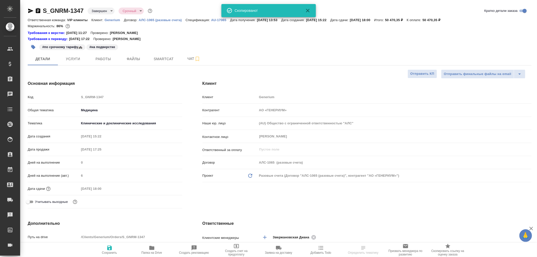
type textarea "x"
select select "RU"
type textarea "x"
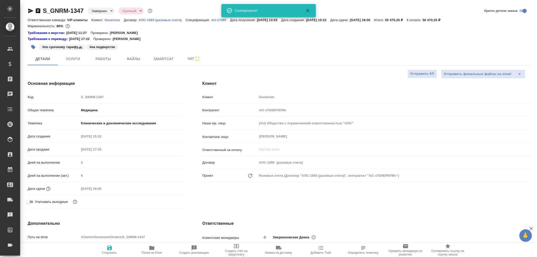
type input "Грабко Мария"
type input "Комаров Роман"
type textarea "x"
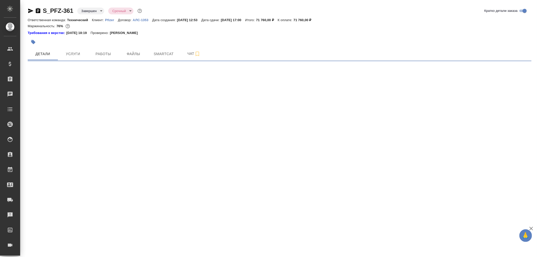
select select "RU"
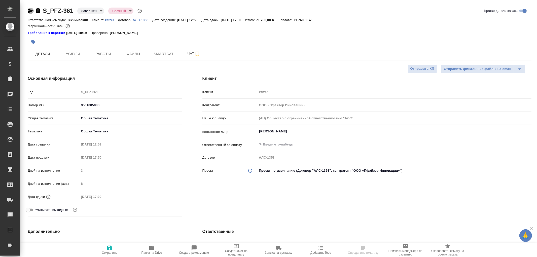
click at [29, 10] on icon "button" at bounding box center [30, 11] width 5 height 5
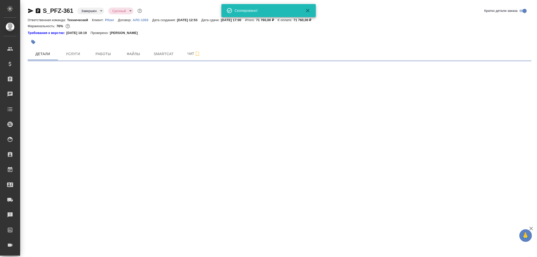
select select "RU"
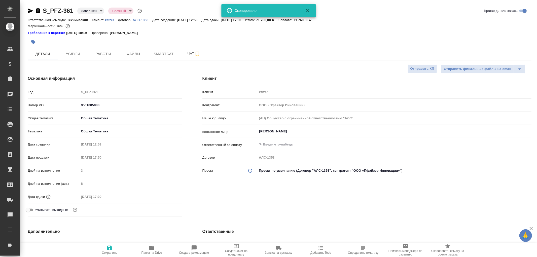
type textarea "x"
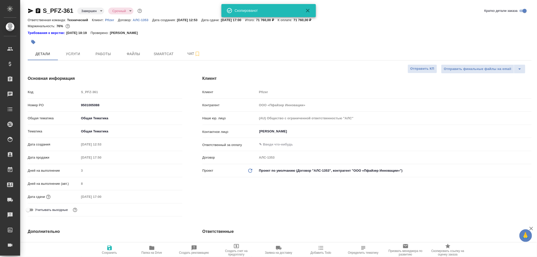
type textarea "x"
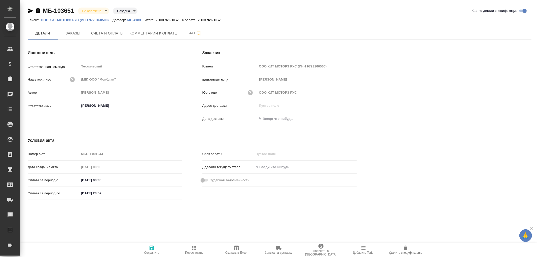
click at [36, 10] on icon "button" at bounding box center [38, 10] width 5 height 5
